Goal: Task Accomplishment & Management: Complete application form

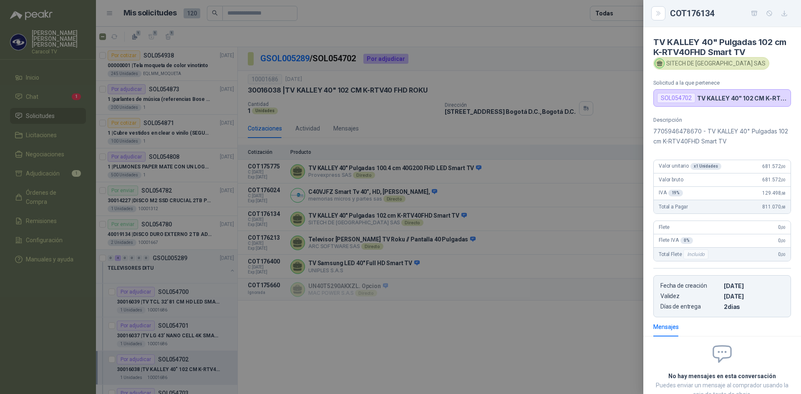
scroll to position [62, 0]
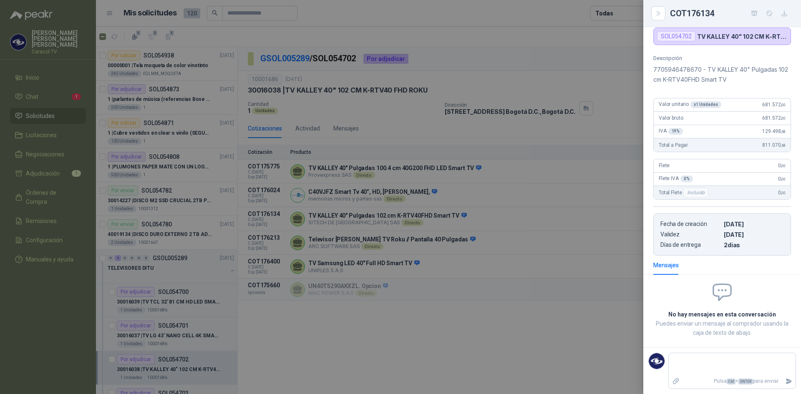
click at [547, 350] on div at bounding box center [400, 197] width 801 height 394
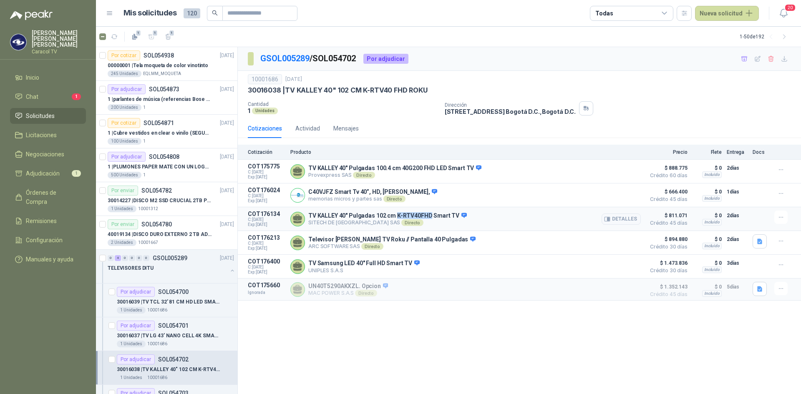
drag, startPoint x: 395, startPoint y: 214, endPoint x: 428, endPoint y: 215, distance: 33.0
click at [428, 215] on p "TV KALLEY 40" Pulgadas 102 cm K-RTV40FHD Smart TV" at bounding box center [387, 216] width 159 height 8
copy p "K-RTV40FHD"
click at [506, 363] on div "GSOL005289 / SOL054702 Por adjudicar 10001686 3 sept, 2025 30016038 | TV KALLEY…" at bounding box center [519, 221] width 563 height 348
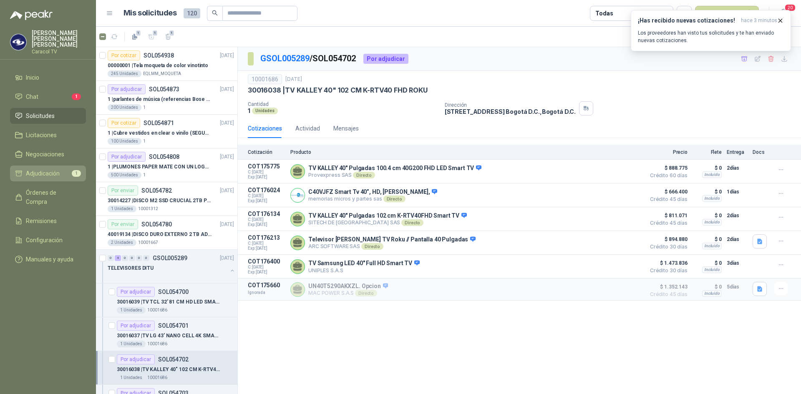
click at [51, 171] on span "Adjudicación" at bounding box center [43, 173] width 34 height 9
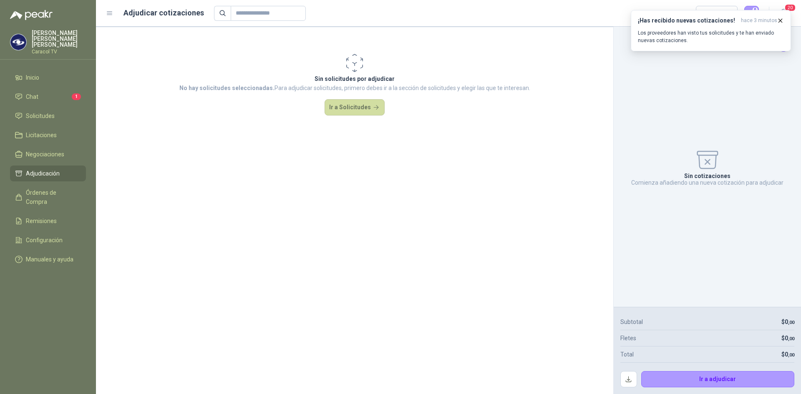
click at [238, 193] on section "Sin solicitudes por adjudicar No hay solicitudes seleccionadas. Para adjudicar …" at bounding box center [354, 211] width 517 height 368
click at [35, 111] on span "Solicitudes" at bounding box center [40, 115] width 29 height 9
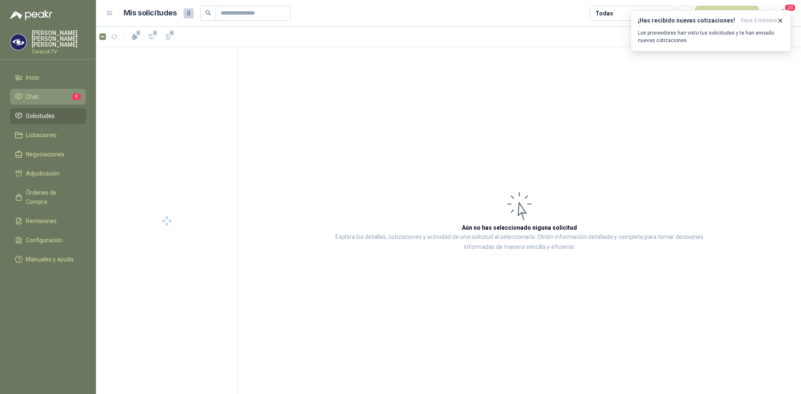
click at [31, 92] on span "Chat" at bounding box center [32, 96] width 13 height 9
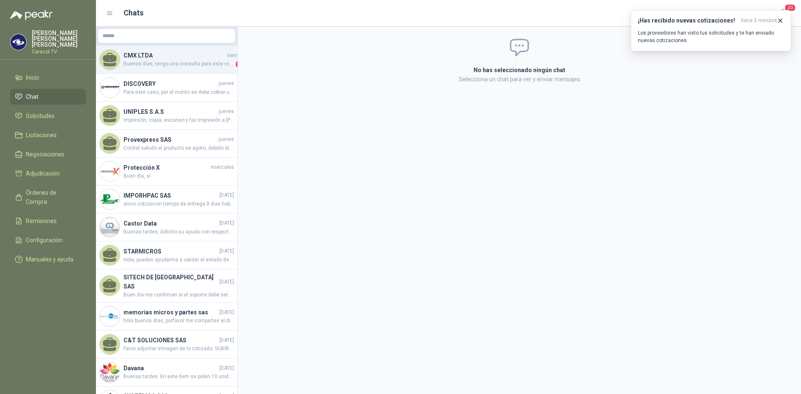
click at [192, 68] on div "CMX LTDA viernes Buenos días, tengo una consulta para este requerimiento, se ne…" at bounding box center [166, 60] width 141 height 28
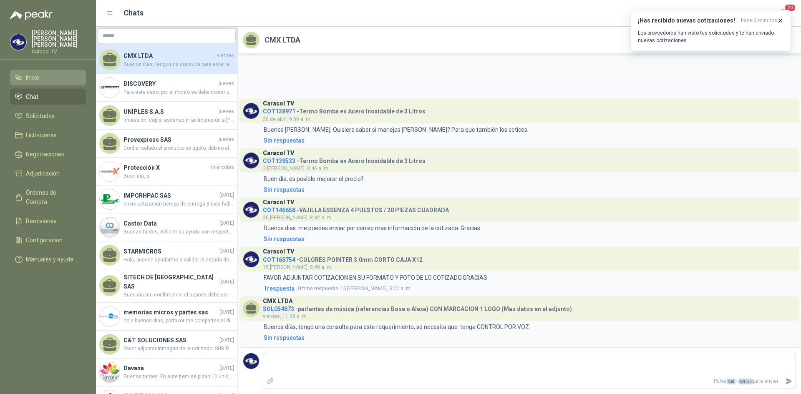
click at [30, 73] on span "Inicio" at bounding box center [32, 77] width 13 height 9
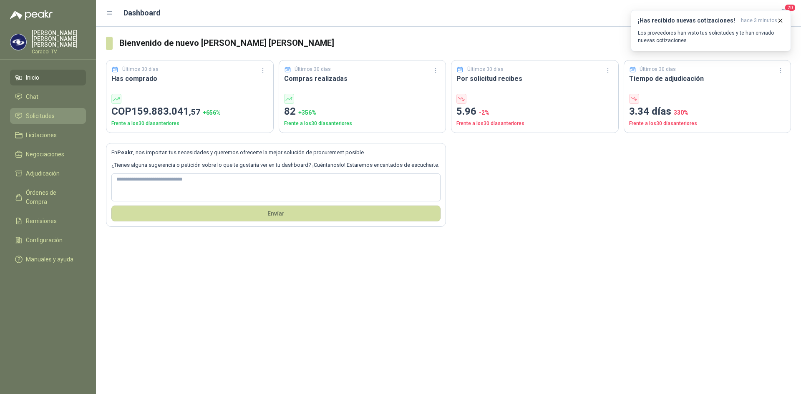
click at [40, 111] on span "Solicitudes" at bounding box center [40, 115] width 29 height 9
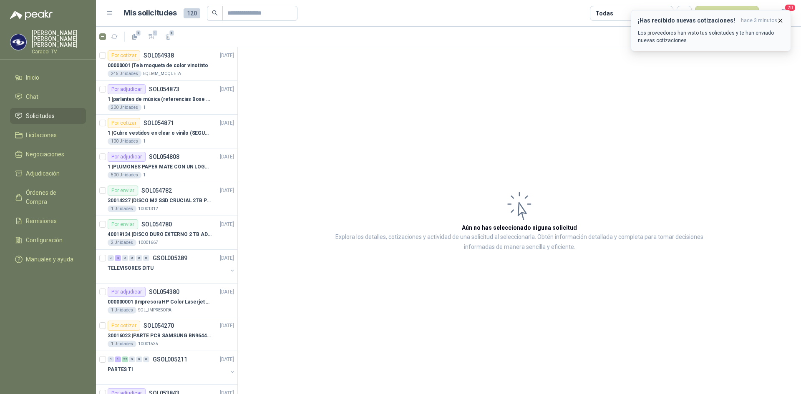
click at [782, 20] on icon "button" at bounding box center [780, 20] width 7 height 7
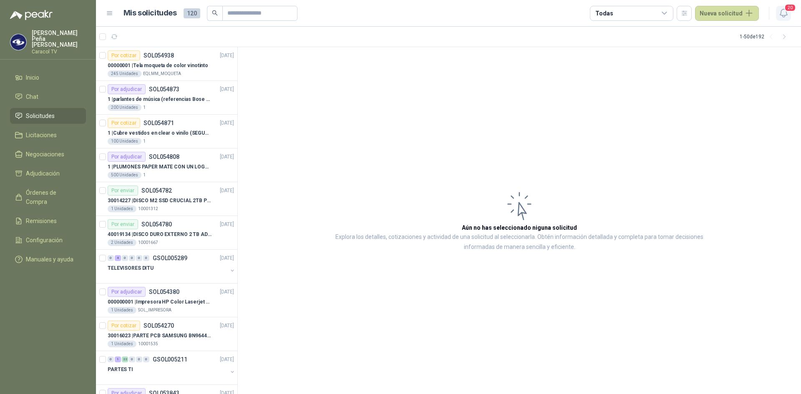
click at [782, 14] on icon "button" at bounding box center [784, 13] width 10 height 10
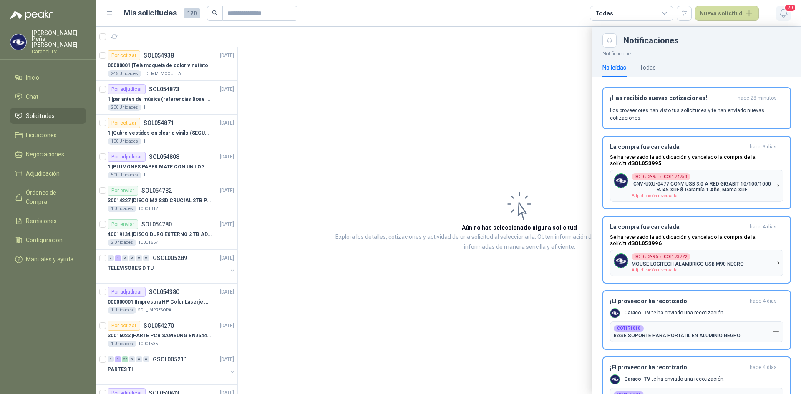
click at [783, 13] on icon "button" at bounding box center [784, 13] width 10 height 10
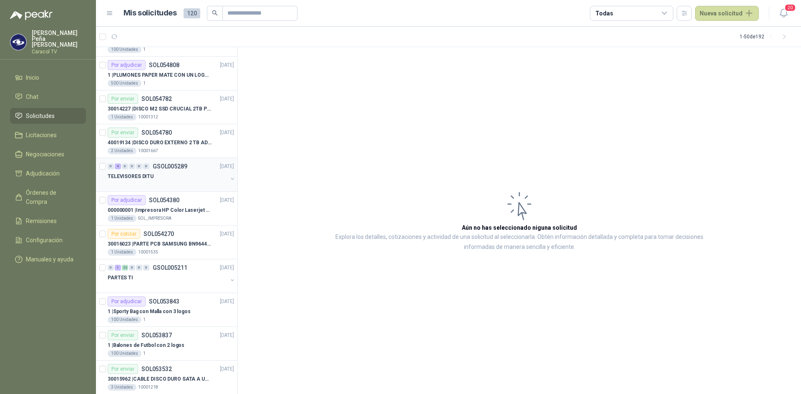
scroll to position [125, 0]
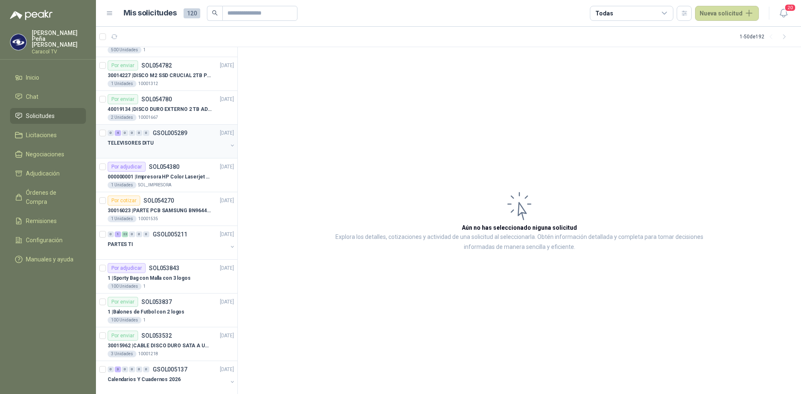
click at [139, 146] on p "TELEVISORES DITU" at bounding box center [131, 143] width 46 height 8
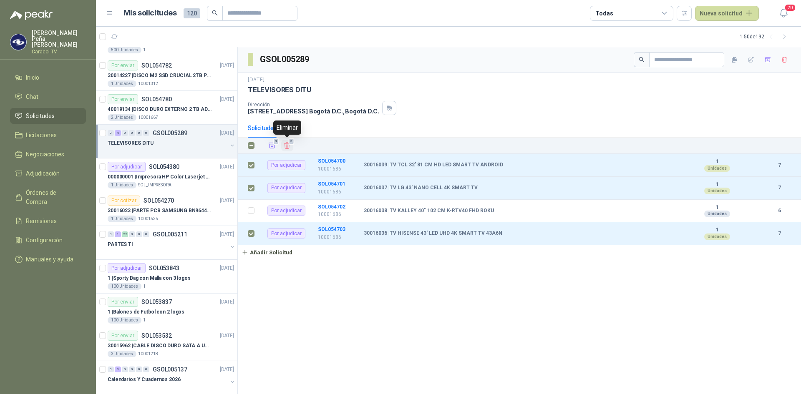
click at [288, 146] on icon "Eliminar" at bounding box center [287, 146] width 5 height 6
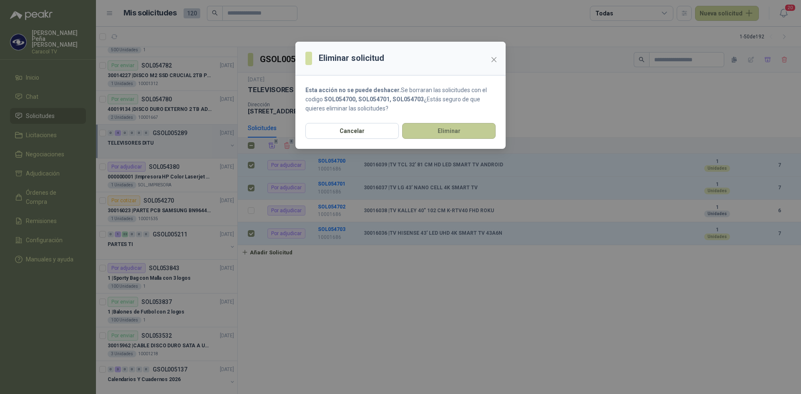
click at [449, 131] on button "Eliminar" at bounding box center [448, 131] width 93 height 16
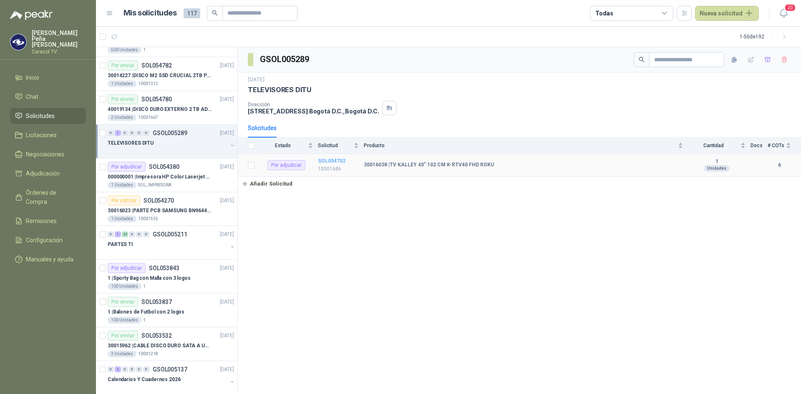
click at [336, 161] on b "SOL054702" at bounding box center [332, 161] width 28 height 6
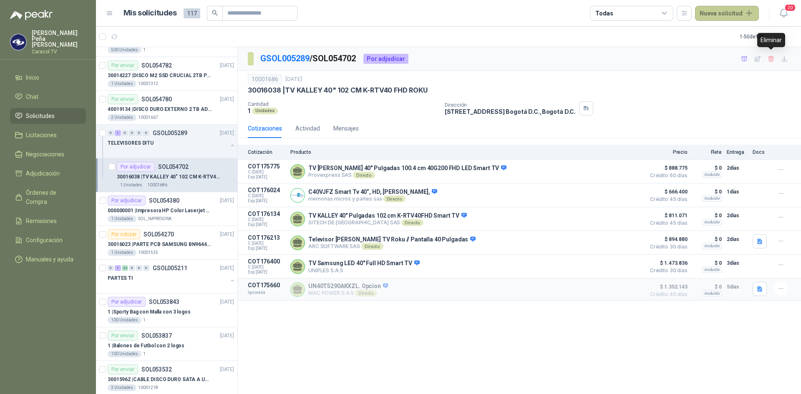
click at [722, 12] on button "Nueva solicitud" at bounding box center [727, 13] width 64 height 15
click at [719, 32] on link "Solicitud" at bounding box center [736, 33] width 71 height 15
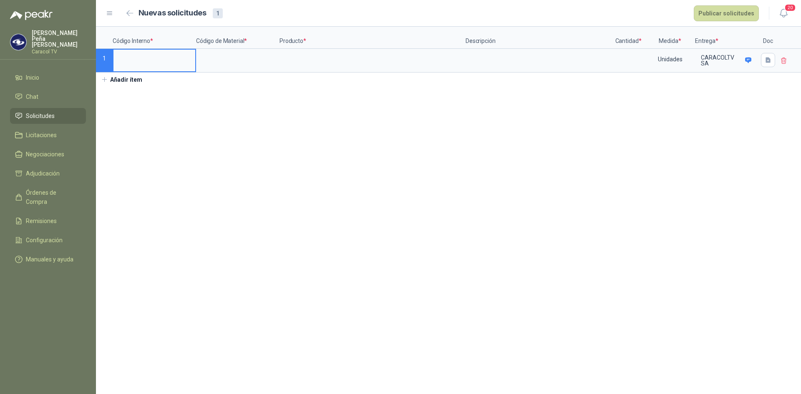
click at [130, 61] on input at bounding box center [154, 58] width 82 height 16
click at [251, 63] on input at bounding box center [238, 58] width 82 height 16
click at [222, 59] on input at bounding box center [238, 58] width 82 height 16
click at [314, 63] on input at bounding box center [372, 58] width 184 height 16
click at [317, 60] on input at bounding box center [372, 58] width 184 height 16
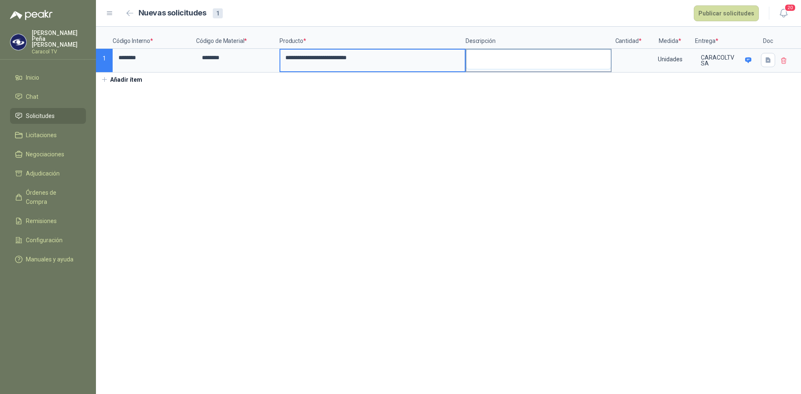
click at [500, 57] on textarea at bounding box center [539, 59] width 144 height 19
click at [440, 59] on input "**********" at bounding box center [372, 58] width 184 height 16
type input "**********"
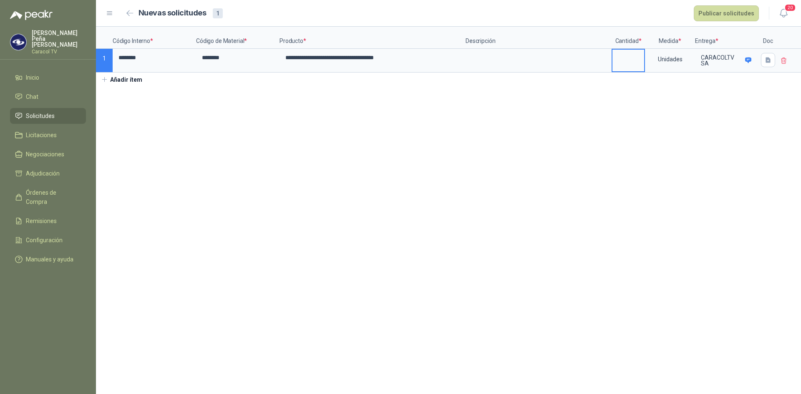
click at [620, 62] on input at bounding box center [629, 58] width 32 height 16
type input "*"
click at [696, 140] on section "**********" at bounding box center [448, 211] width 705 height 368
click at [729, 13] on button "Publicar solicitudes" at bounding box center [726, 13] width 65 height 16
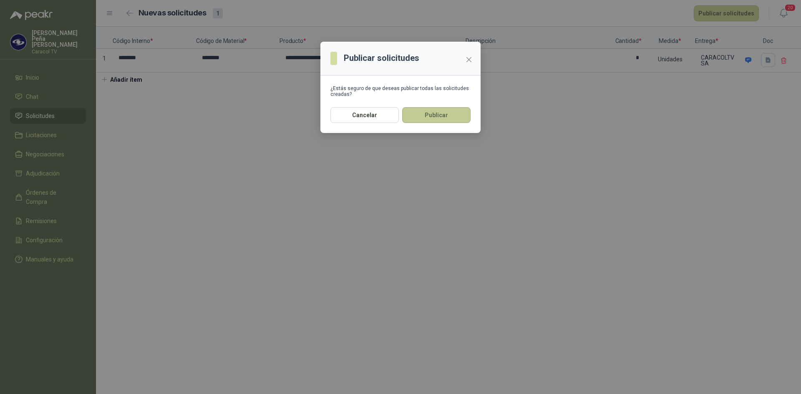
click at [433, 115] on button "Publicar" at bounding box center [436, 115] width 68 height 16
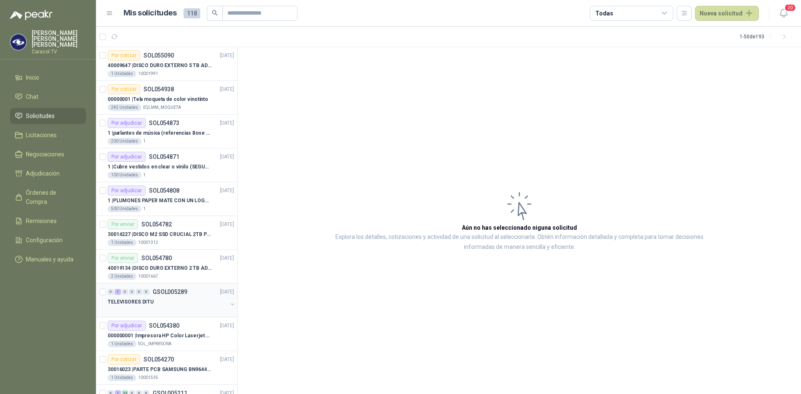
click at [143, 298] on p "TELEVISORES DITU" at bounding box center [131, 302] width 46 height 8
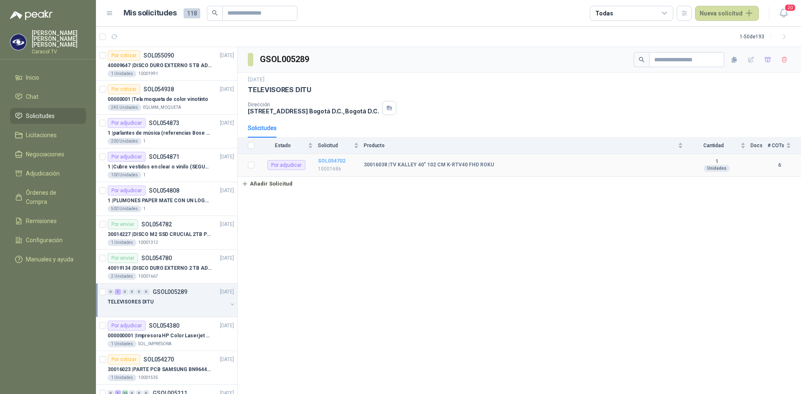
click at [326, 159] on b "SOL054702" at bounding box center [332, 161] width 28 height 6
